Goal: Contribute content: Contribute content

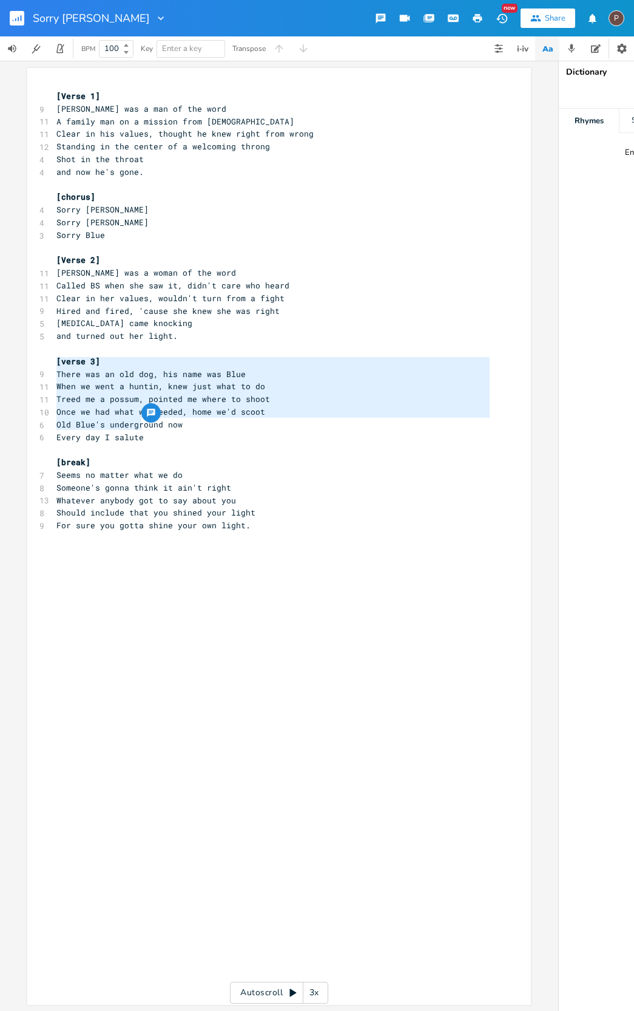
drag, startPoint x: 147, startPoint y: 424, endPoint x: 51, endPoint y: 359, distance: 115.5
click at [54, 359] on div "[Verse 1] 9 [PERSON_NAME] was a man of the word 11 A family man on a mission fr…" at bounding box center [273, 311] width 438 height 442
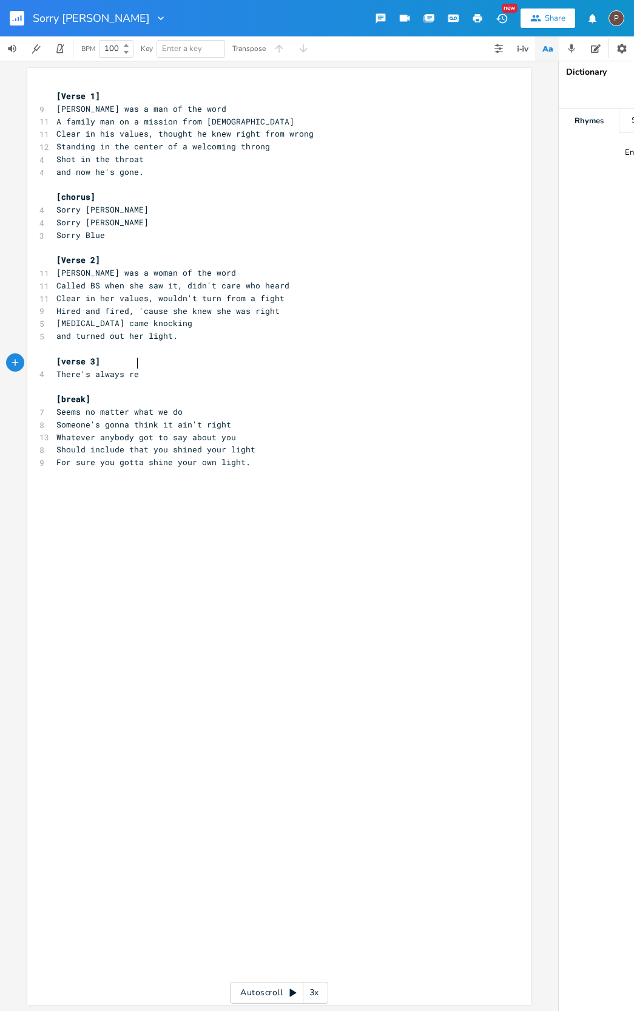
type textarea "There's always rea"
type textarea "d and always blue"
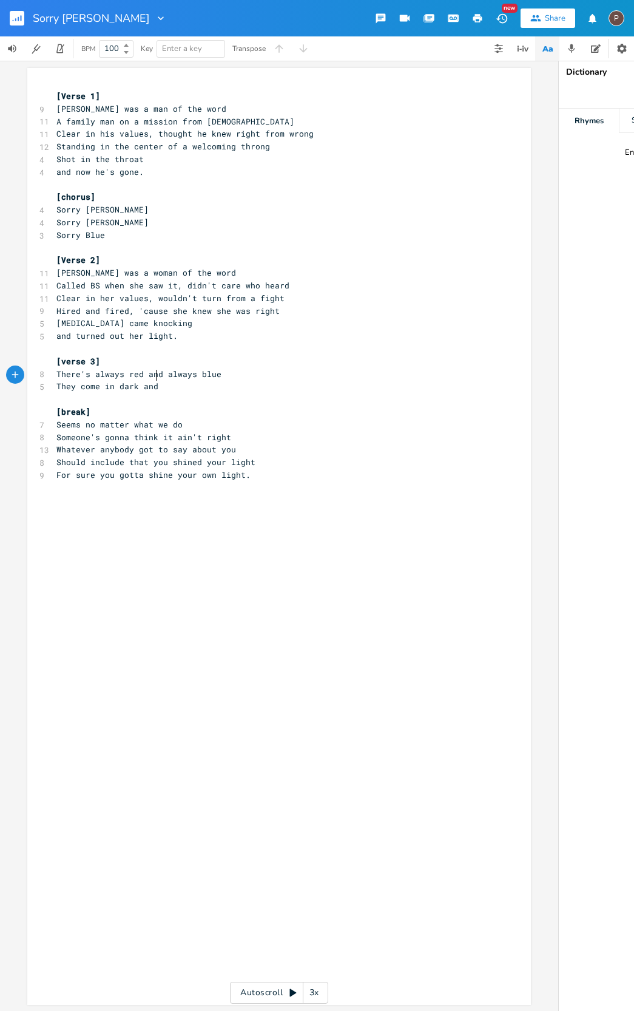
scroll to position [0, 73]
type textarea "They come in dark and h"
type textarea "lighter hues"
type textarea "Ea c"
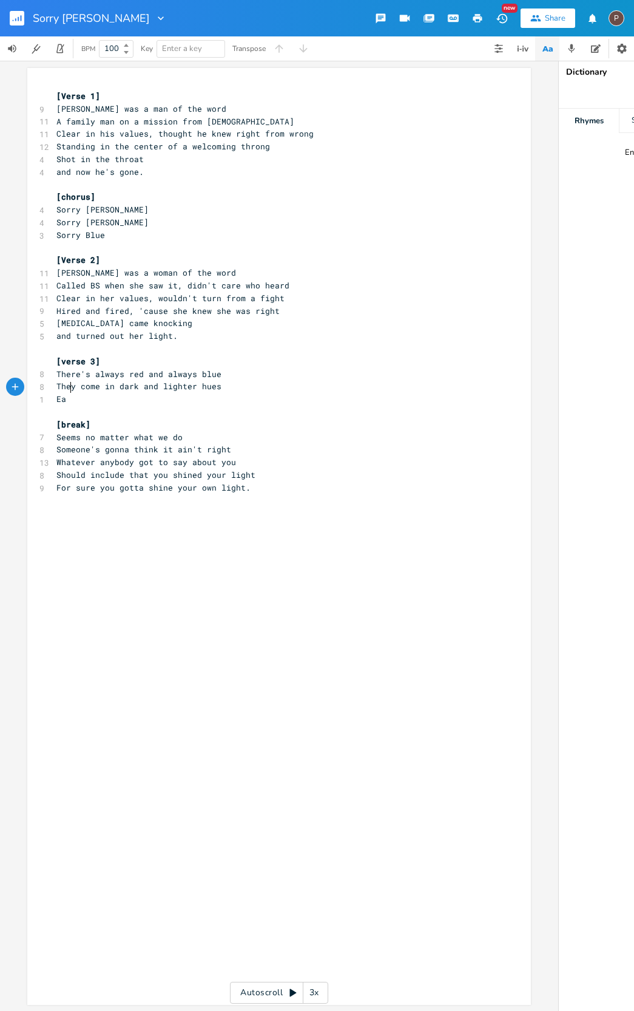
scroll to position [0, 12]
type textarea "ch always says that the p"
type textarea "othe ris black"
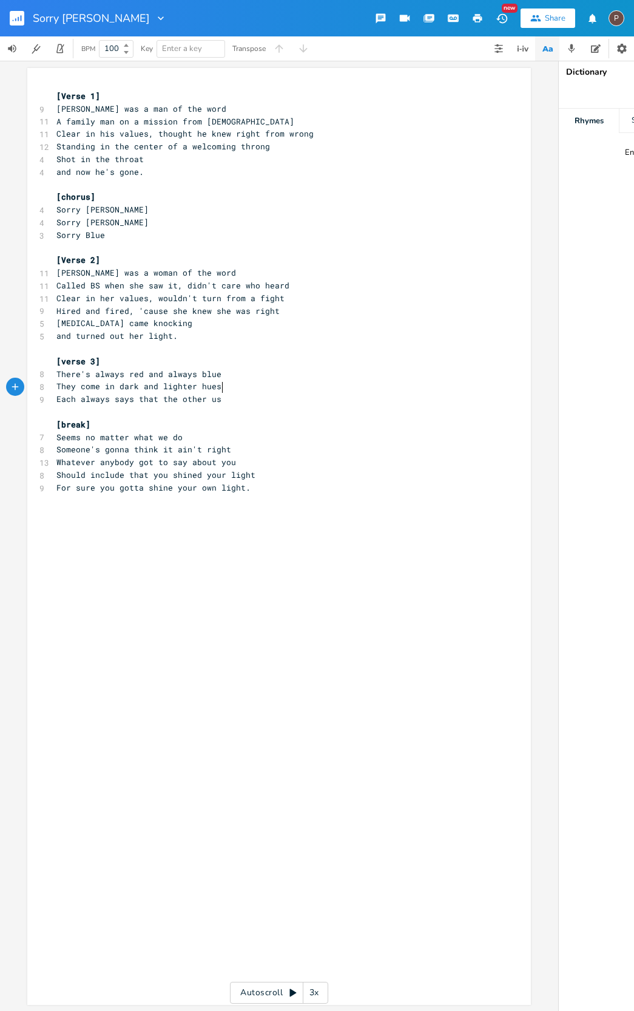
type textarea "r us bk"
type textarea "is black"
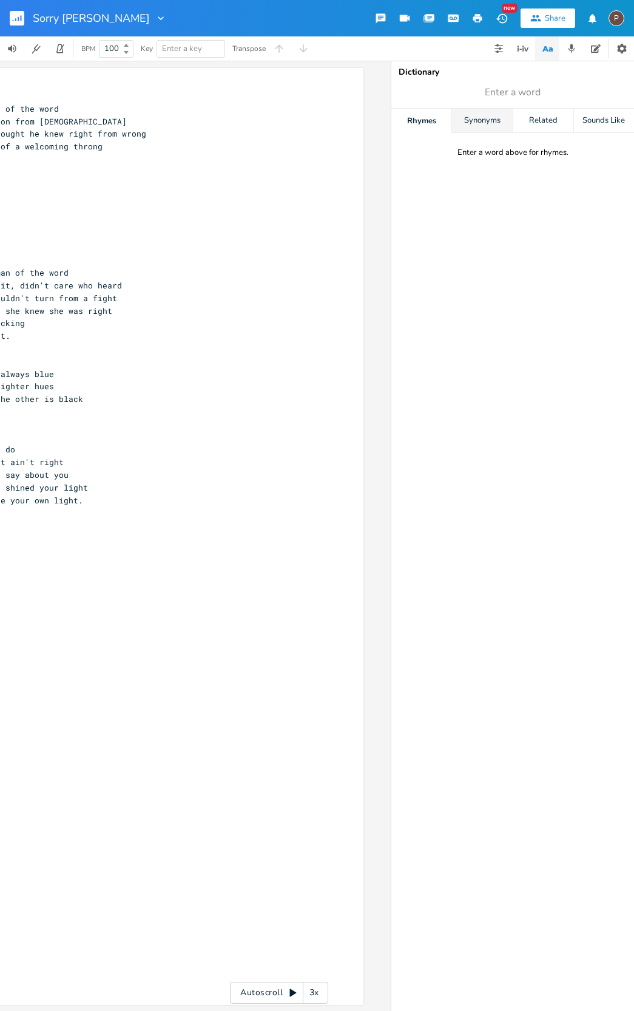
scroll to position [0, 168]
type input "black"
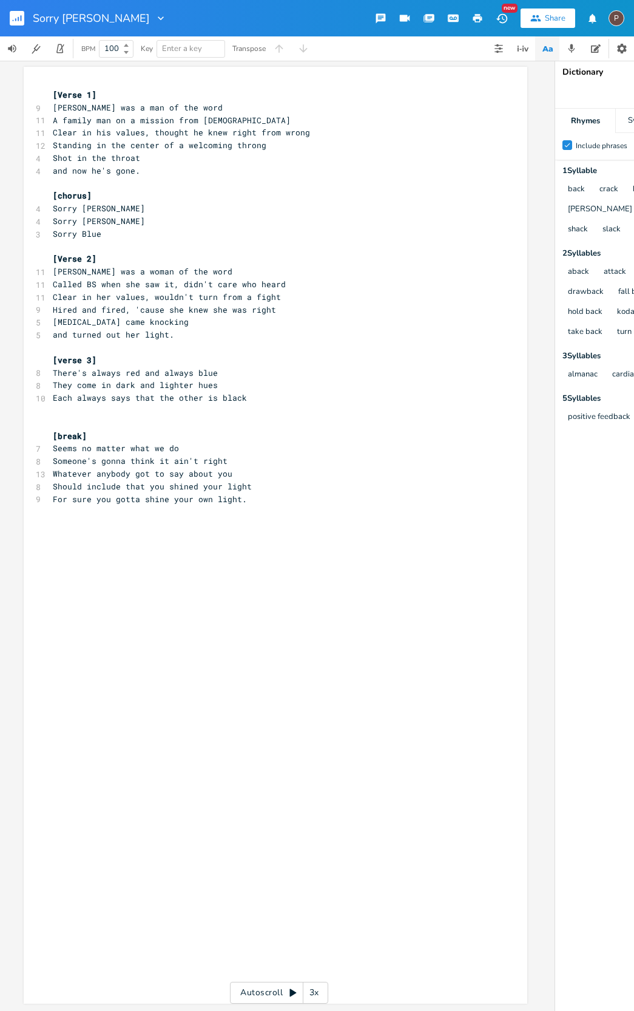
scroll to position [0, 0]
click at [265, 404] on pre "​" at bounding box center [269, 410] width 438 height 13
type textarea "For a centr"
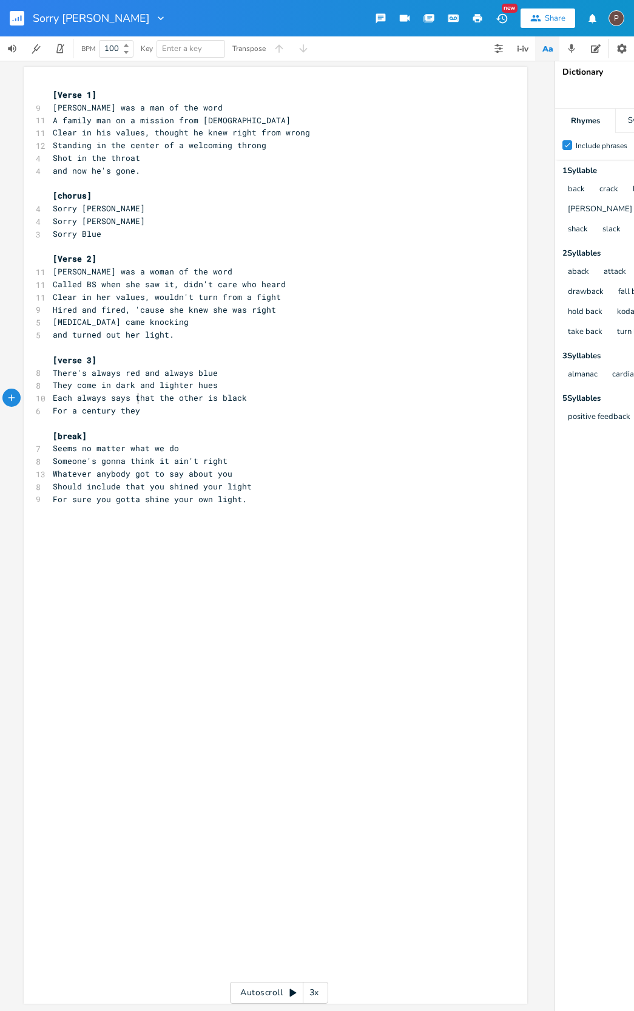
type textarea "ury they;"
type textarea "'ve refined this hack"
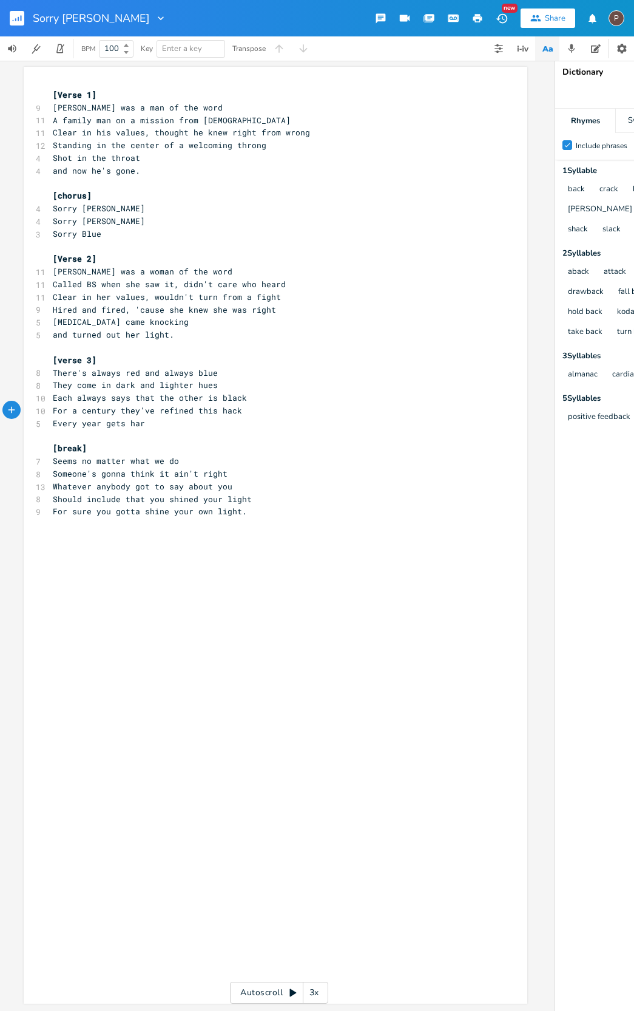
type textarea "Every year gets harder"
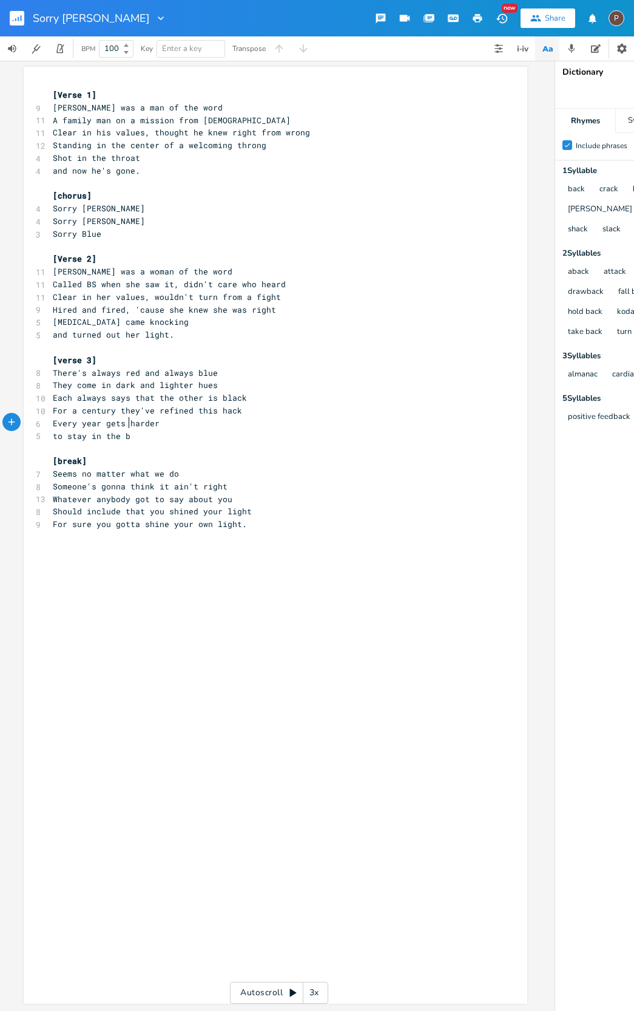
type textarea "to stay in the ba"
type textarea "pack."
click at [211, 518] on span "For sure you gotta shine your own light." at bounding box center [150, 523] width 194 height 11
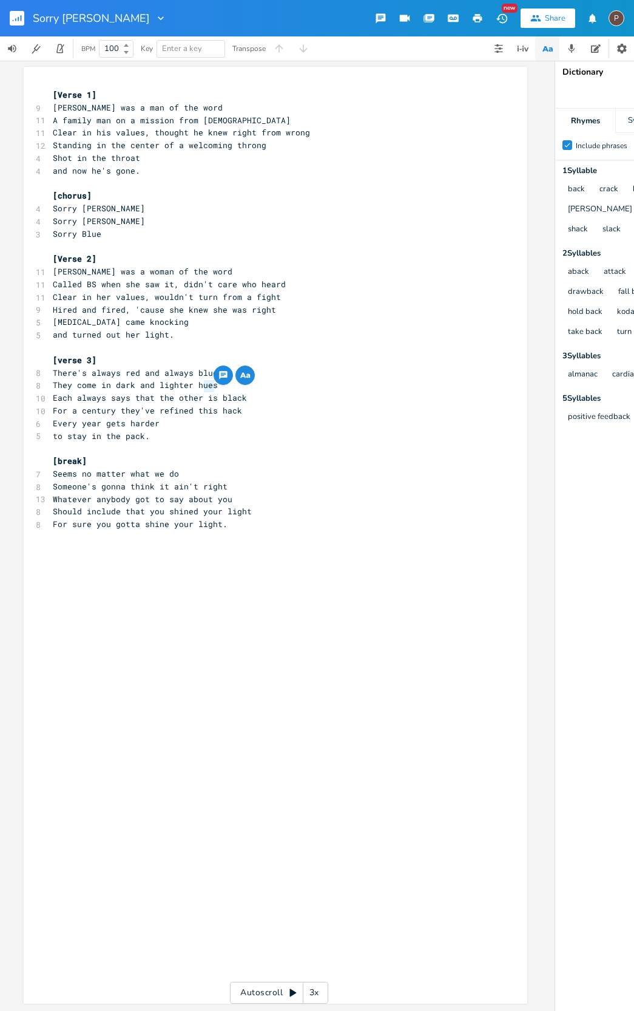
type textarea "is"
drag, startPoint x: 211, startPoint y: 387, endPoint x: 196, endPoint y: 386, distance: 15.2
click at [196, 392] on span "Each always says that the other is black" at bounding box center [150, 397] width 194 height 11
type textarea "uses words to paint"
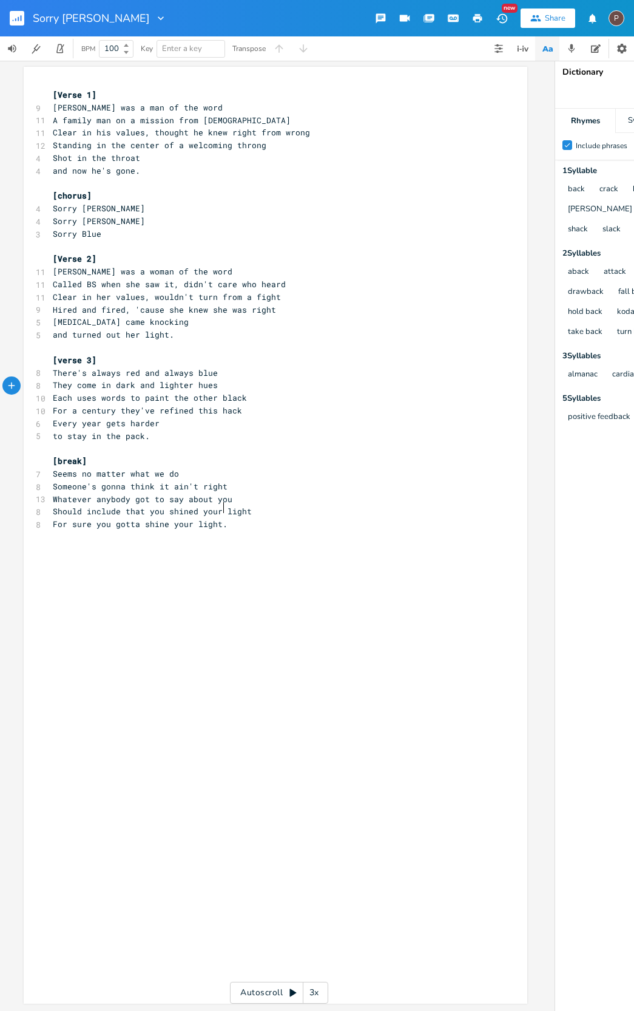
click at [171, 556] on div "x [Verse 1] 9 [PERSON_NAME] was a man of the word 11 A family man on a mission …" at bounding box center [284, 546] width 469 height 921
type textarea "Tired don"
type textarea "t"
type textarea "'t begin to say how I feel"
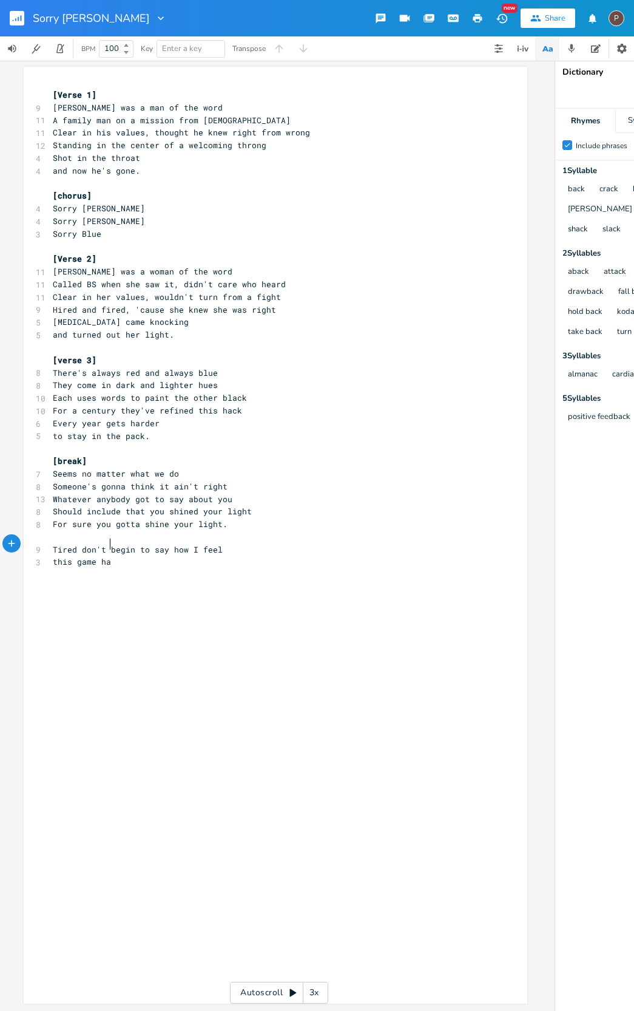
scroll to position [0, 42]
type textarea "this game has smothered it's own appeal"
type textarea "Values are good, BS should be called"
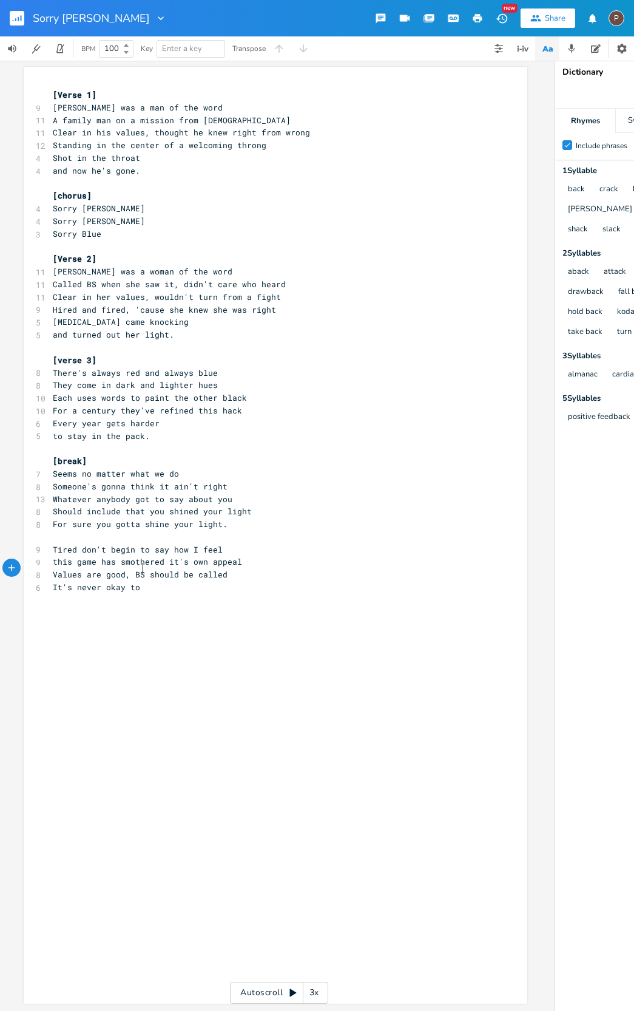
type textarea "It's never okay to l"
type textarea "play the troll"
type textarea "[DEMOGRAPHIC_DATA] tu"
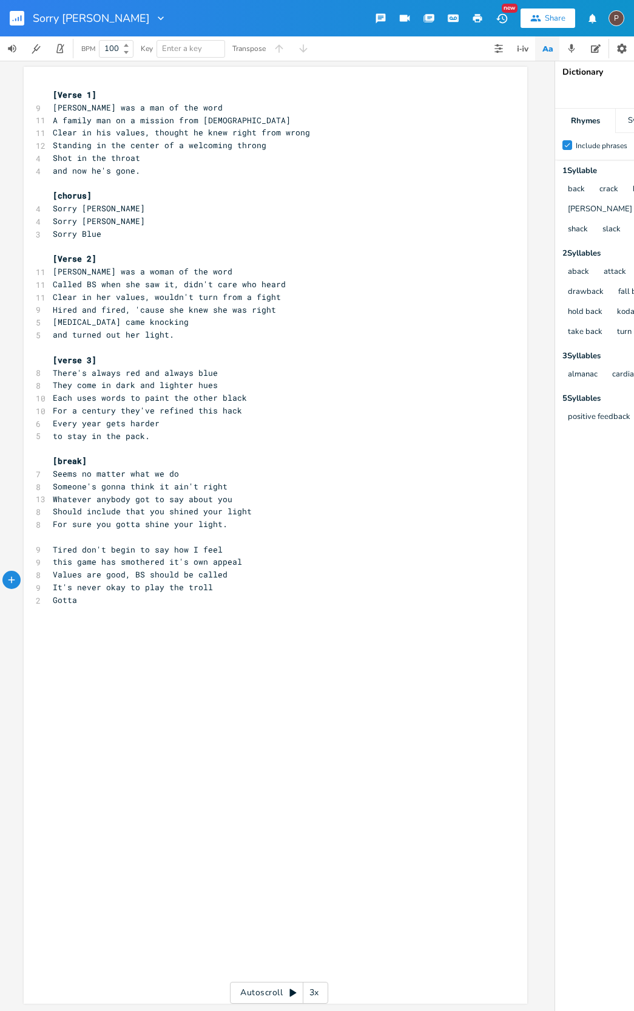
scroll to position [0, 12]
type textarea "a turn to somethig"
type textarea "ng new"
type textarea "Or all gonna pay the toll."
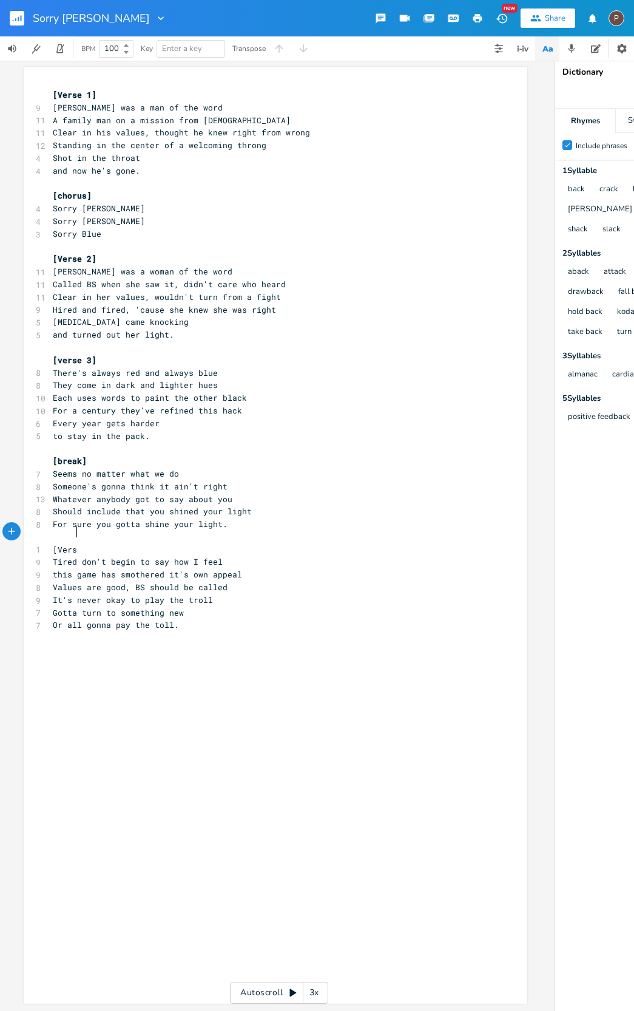
scroll to position [0, 19]
type textarea "[Verse 4]"
click at [78, 229] on span "Sorry Blue" at bounding box center [77, 233] width 49 height 11
type textarea "Red"
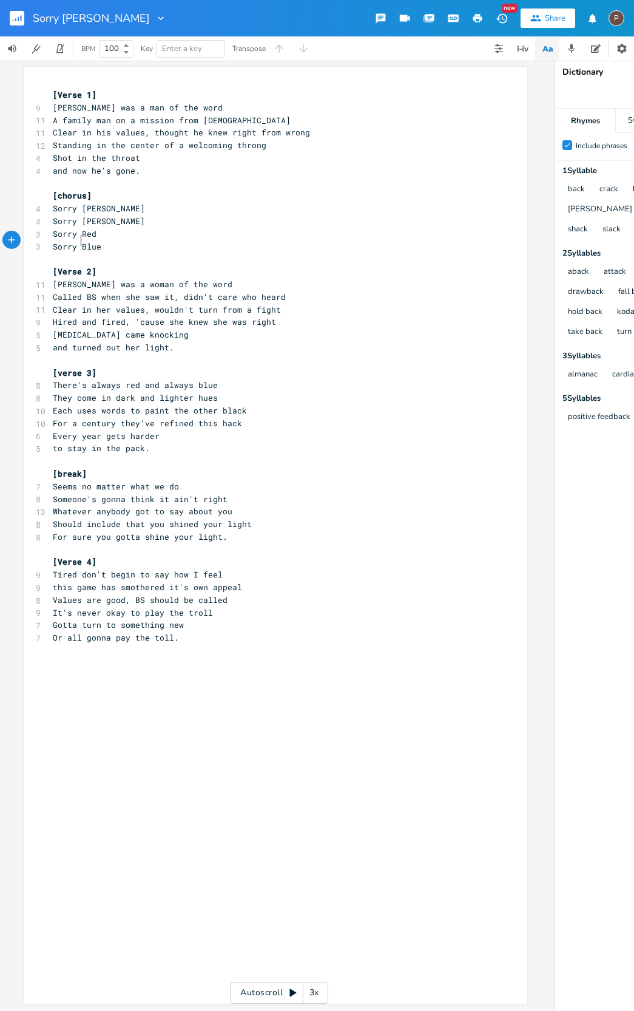
scroll to position [0, 18]
type textarea "Sorry"
click at [476, 18] on icon "button" at bounding box center [478, 18] width 9 height 8
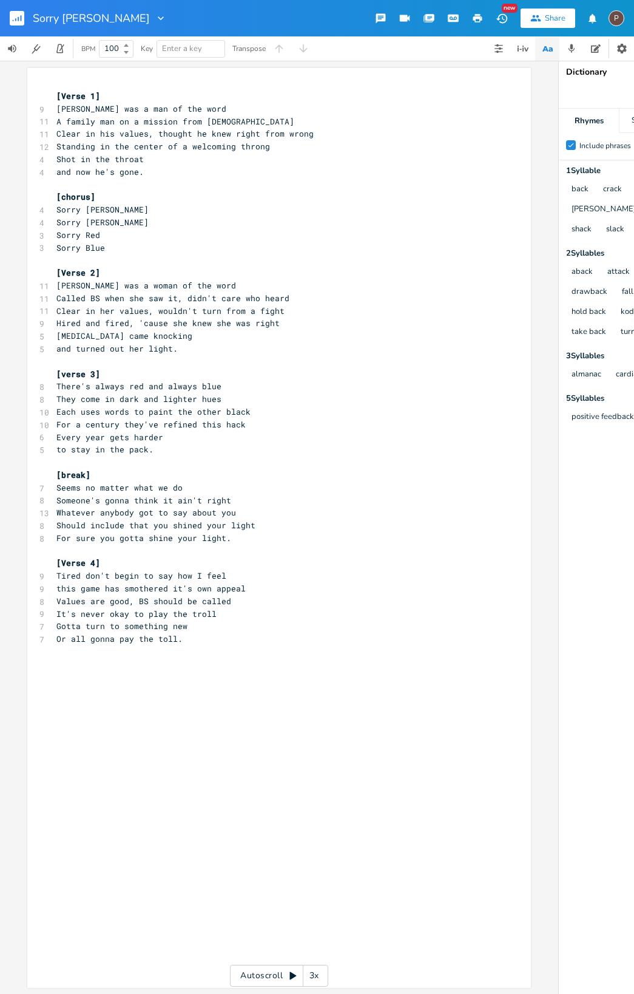
scroll to position [0, 0]
click at [15, 24] on rect "button" at bounding box center [17, 18] width 15 height 15
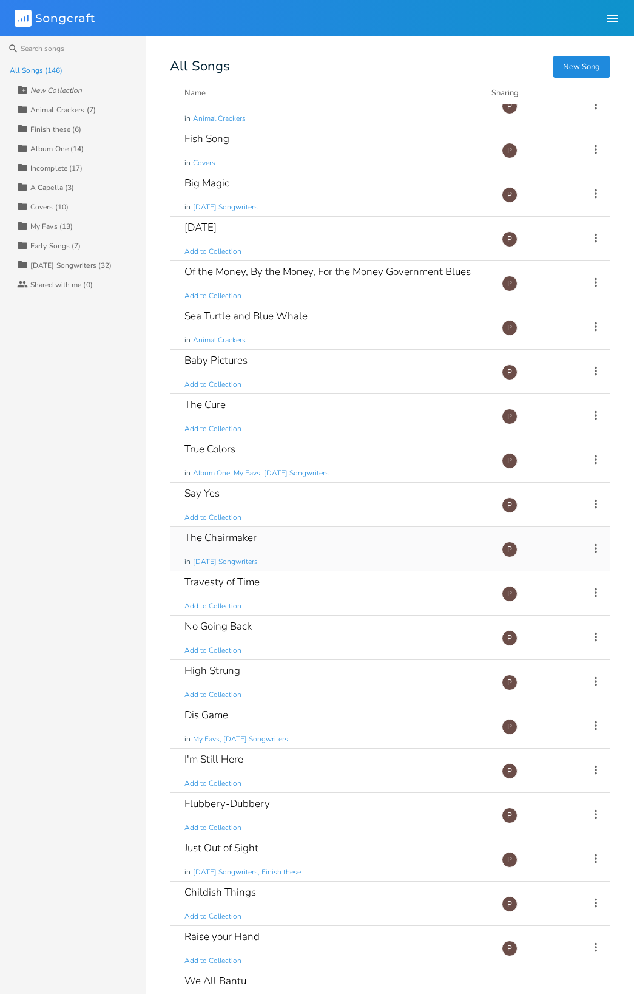
scroll to position [1174, 0]
click at [242, 500] on div "Say Yes Add to Collection" at bounding box center [336, 504] width 303 height 44
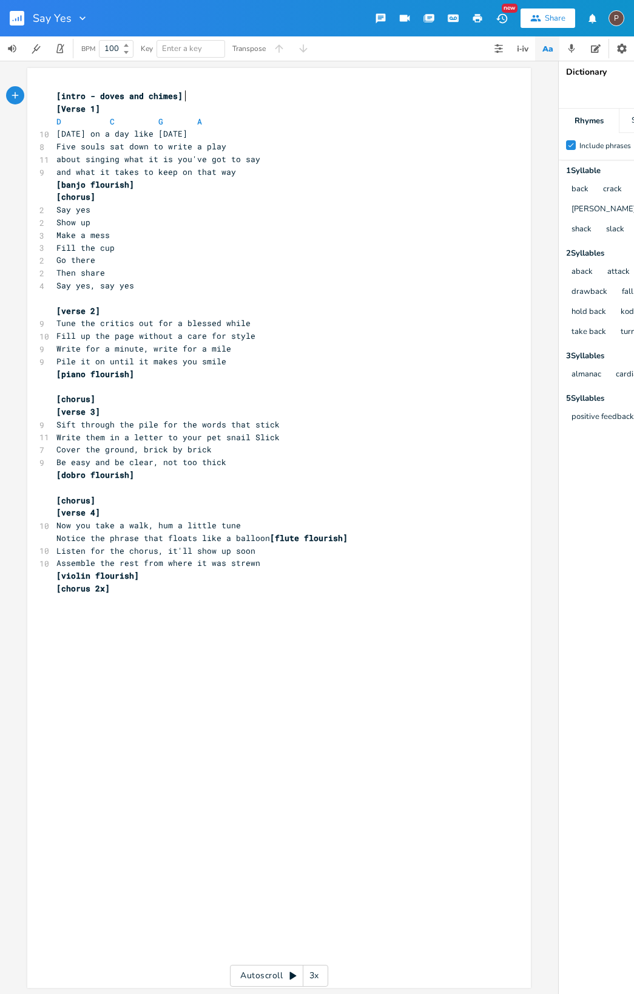
scroll to position [0, 1]
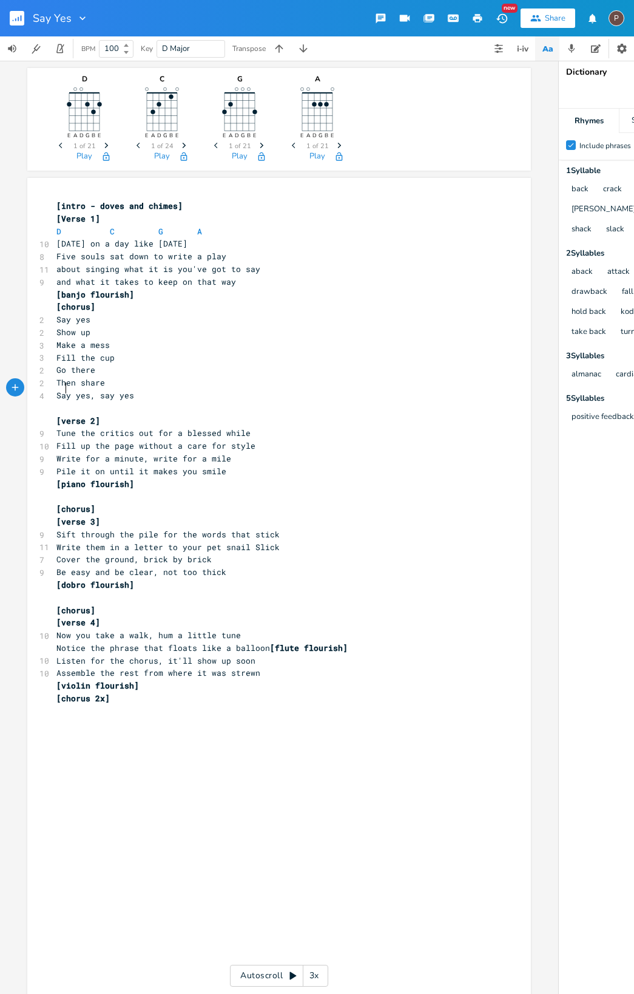
drag, startPoint x: 63, startPoint y: 390, endPoint x: 87, endPoint y: 394, distance: 24.1
click at [64, 390] on span "Say yes, say yes" at bounding box center [95, 395] width 78 height 11
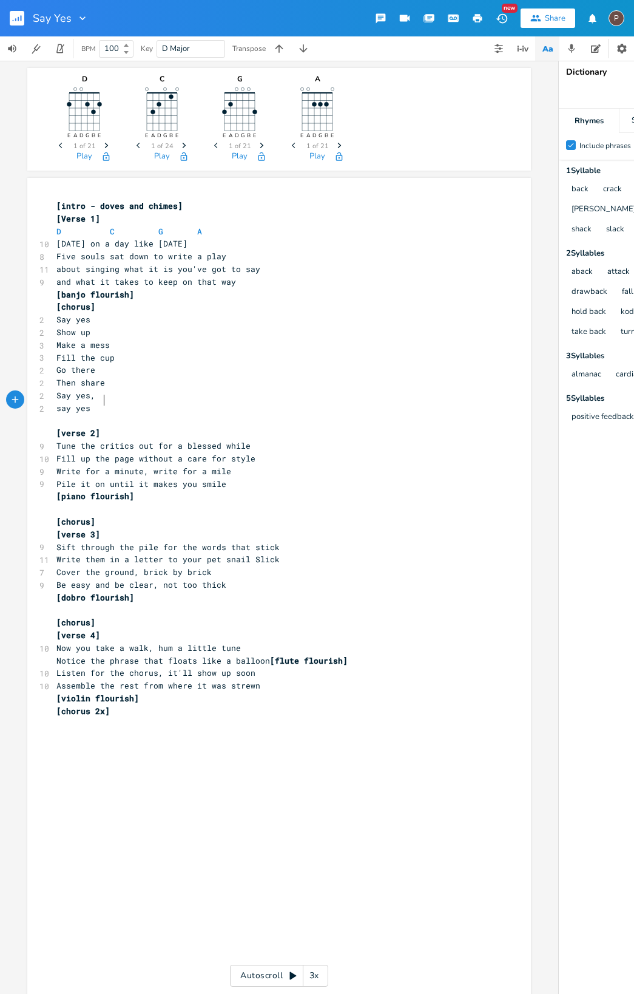
scroll to position [0, 5]
type textarea "!"
type textarea ","
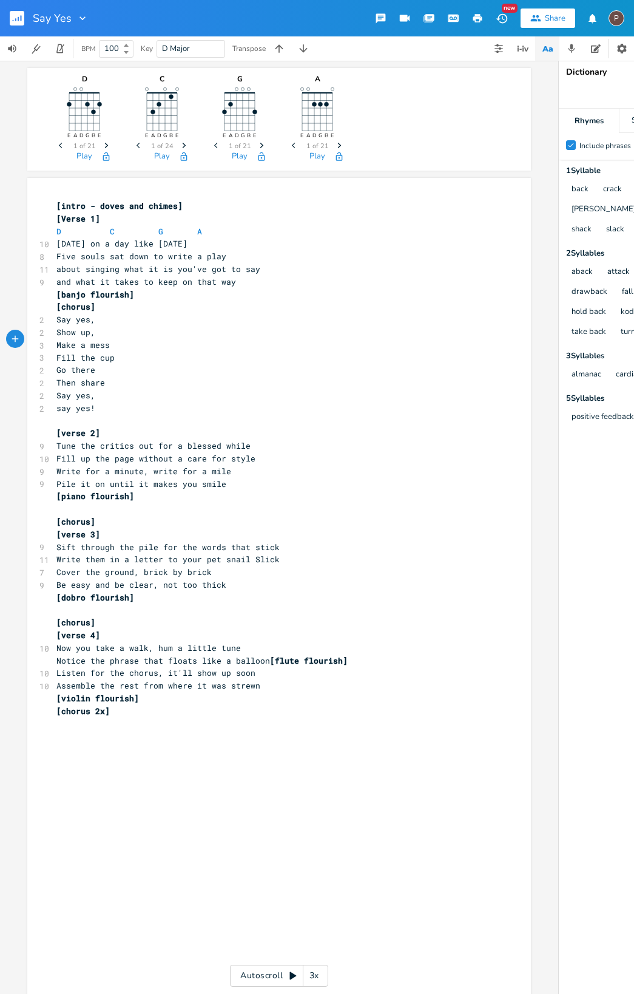
type textarea ","
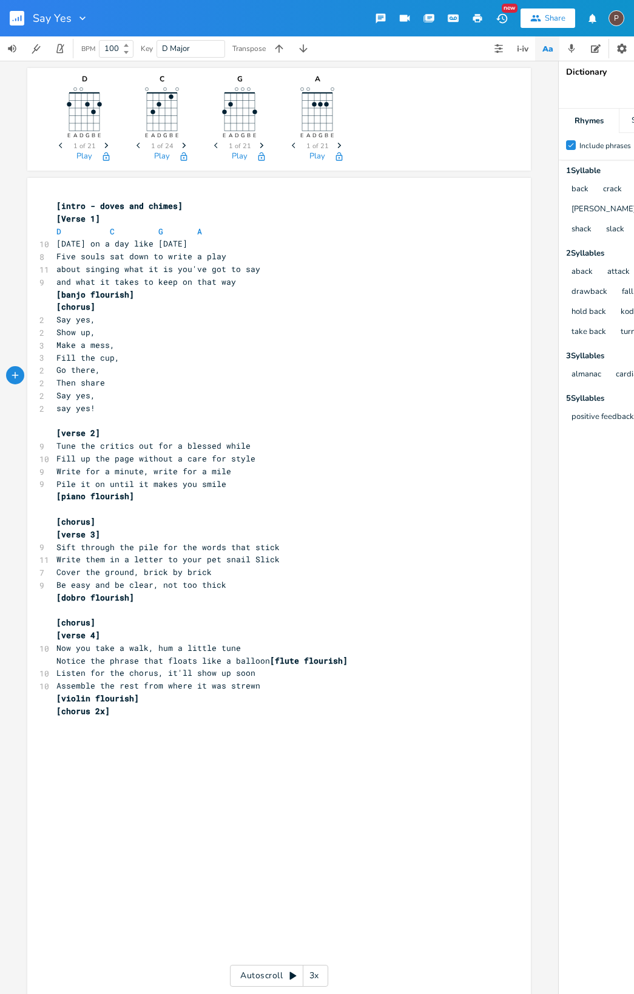
type textarea ","
drag, startPoint x: 219, startPoint y: 256, endPoint x: 262, endPoint y: 276, distance: 46.7
click at [219, 256] on pre "Five souls sat down to write a play" at bounding box center [273, 256] width 438 height 13
type textarea "."
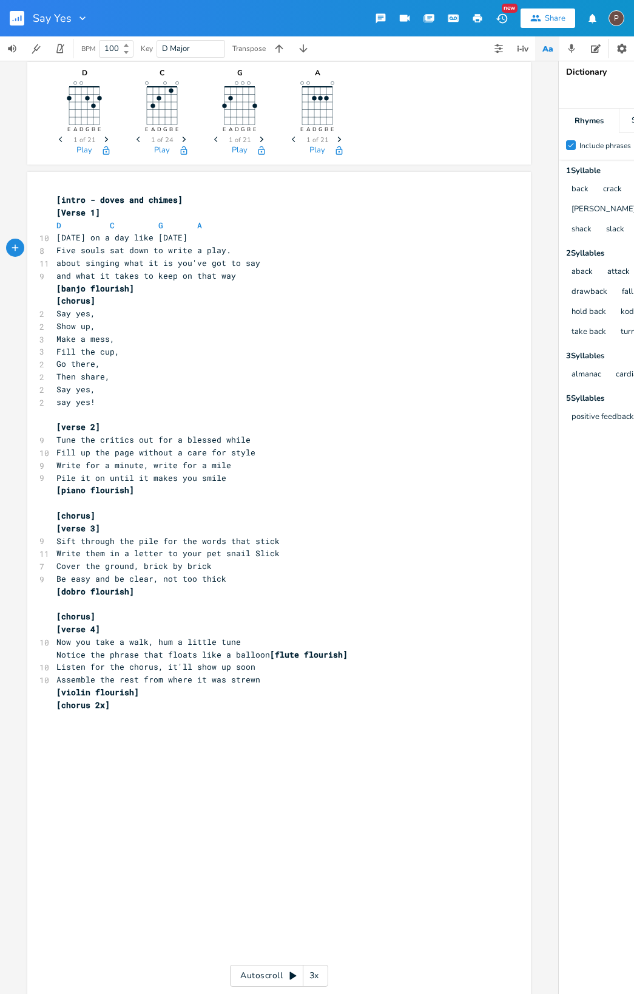
scroll to position [16, 0]
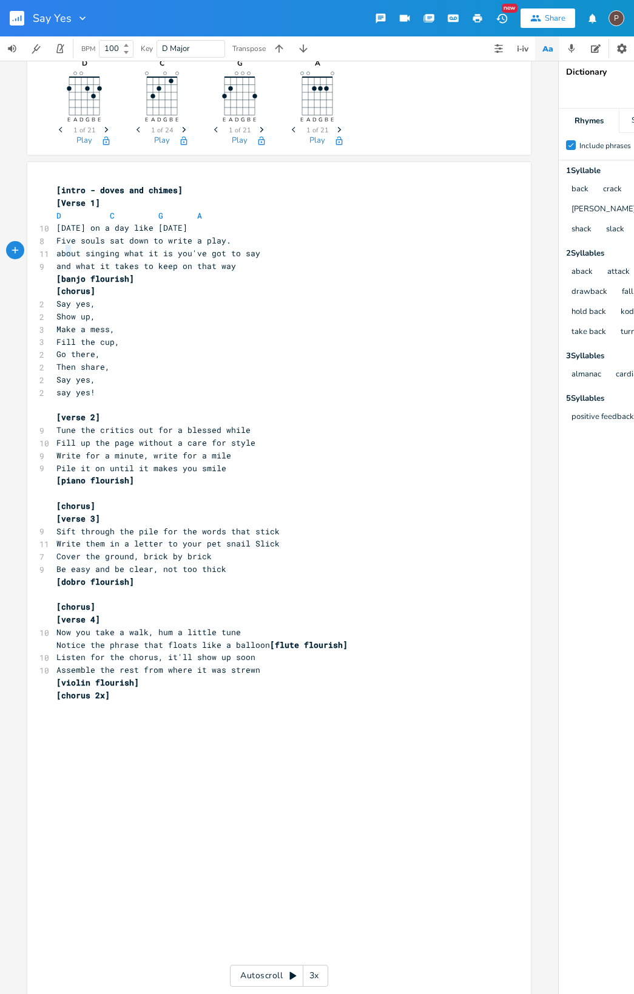
drag, startPoint x: 63, startPoint y: 251, endPoint x: 70, endPoint y: 256, distance: 8.6
click at [67, 255] on span "about singing what it is you've got to say" at bounding box center [158, 253] width 204 height 11
type textarea "\\'B"
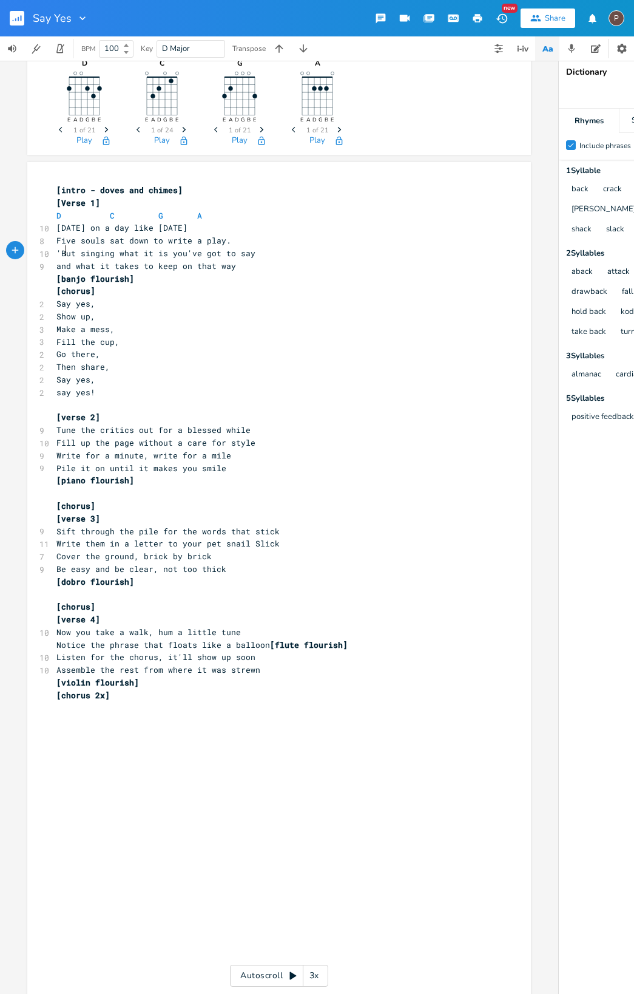
type textarea "'Bo"
click at [229, 261] on pre "and what it takes to keep on that way" at bounding box center [273, 266] width 438 height 13
type textarea "..."
click at [147, 279] on pre "[banjo flourish]" at bounding box center [273, 279] width 438 height 13
